Goal: Task Accomplishment & Management: Manage account settings

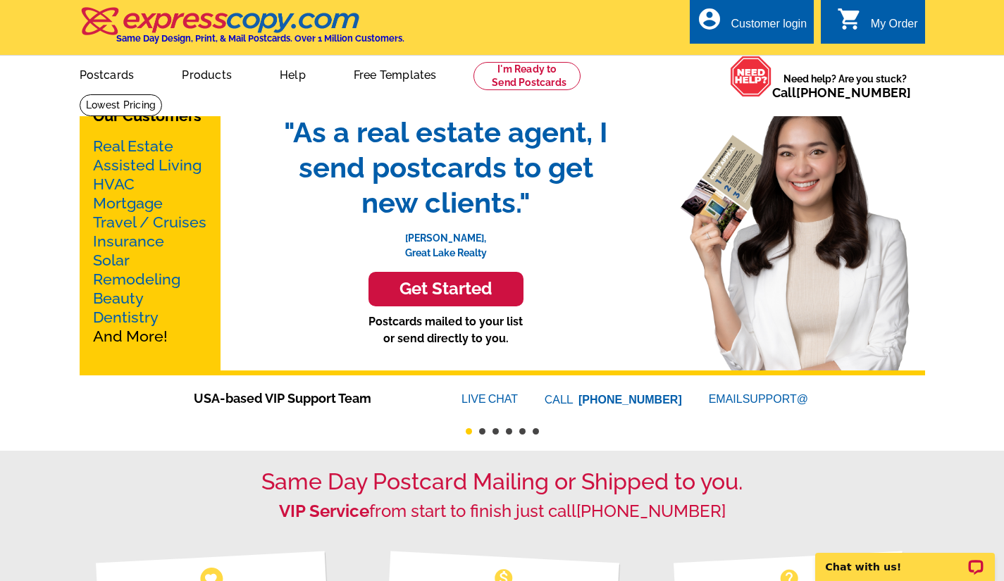
click at [774, 22] on div "Customer login" at bounding box center [769, 28] width 76 height 20
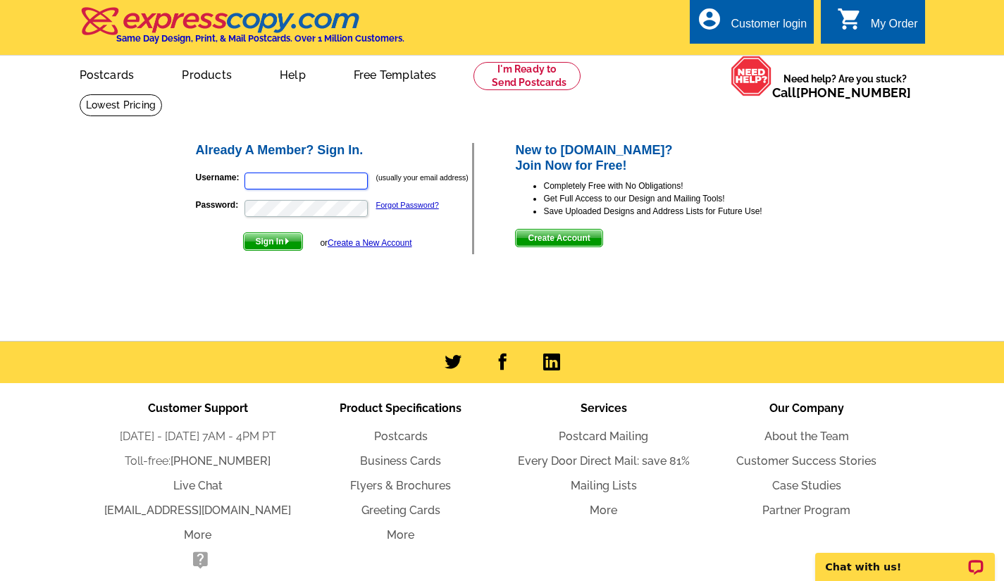
type input "[EMAIL_ADDRESS][DOMAIN_NAME]"
click at [268, 244] on span "Sign In" at bounding box center [273, 241] width 58 height 17
